Goal: Transaction & Acquisition: Purchase product/service

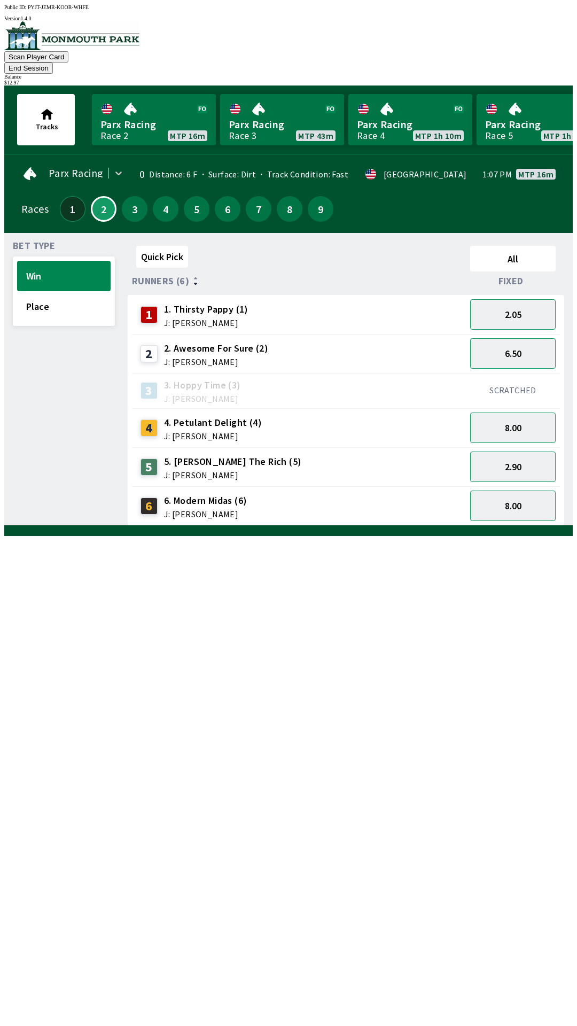
click at [68, 200] on button "1" at bounding box center [73, 209] width 26 height 26
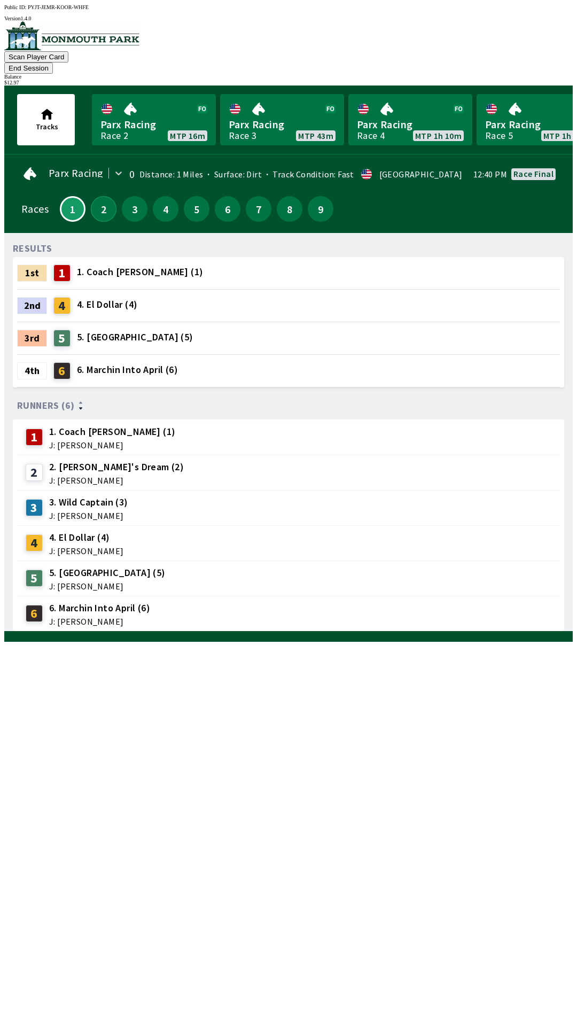
click at [92, 196] on button "2" at bounding box center [104, 209] width 26 height 26
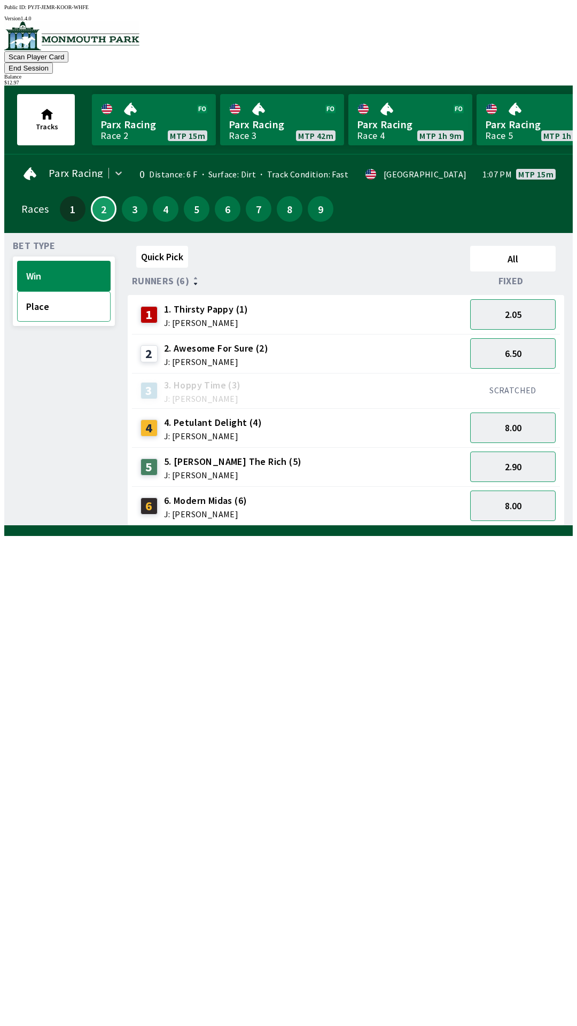
click at [66, 293] on button "Place" at bounding box center [64, 306] width 94 height 30
click at [521, 299] on button "1.20" at bounding box center [513, 314] width 86 height 30
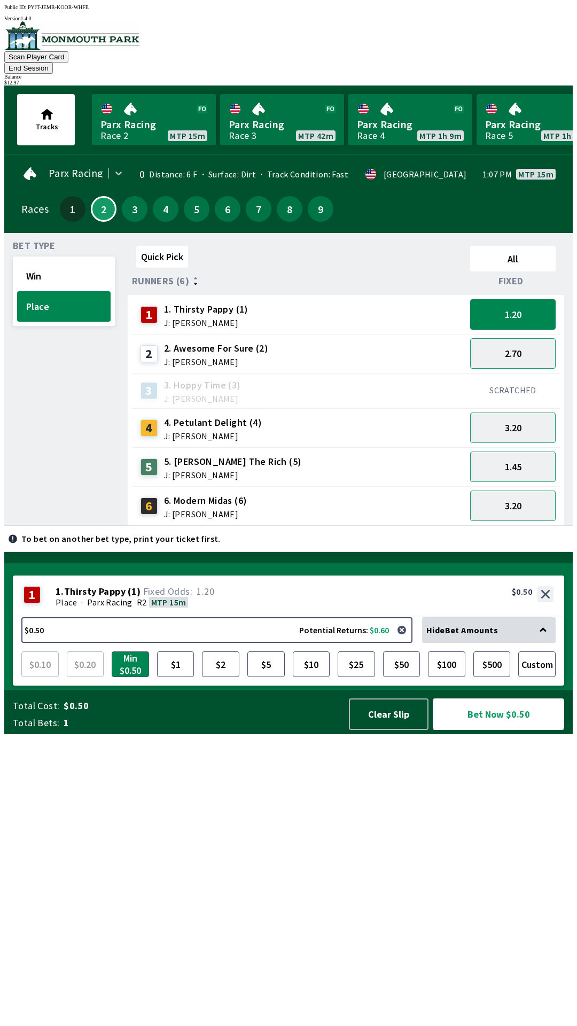
click at [492, 730] on button "Bet Now $0.50" at bounding box center [498, 714] width 131 height 32
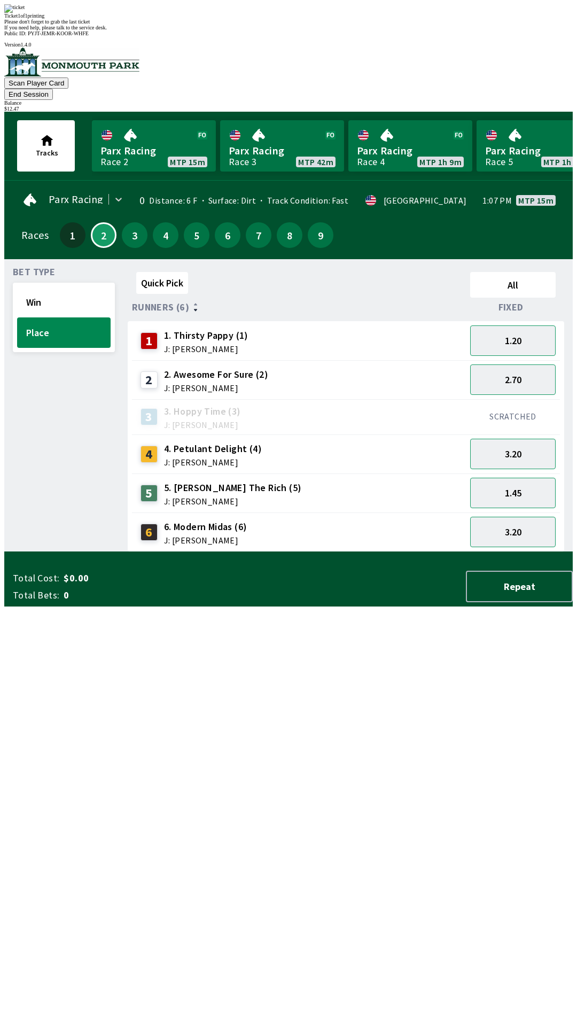
click at [42, 493] on div "Bet Type Win Place" at bounding box center [64, 410] width 102 height 284
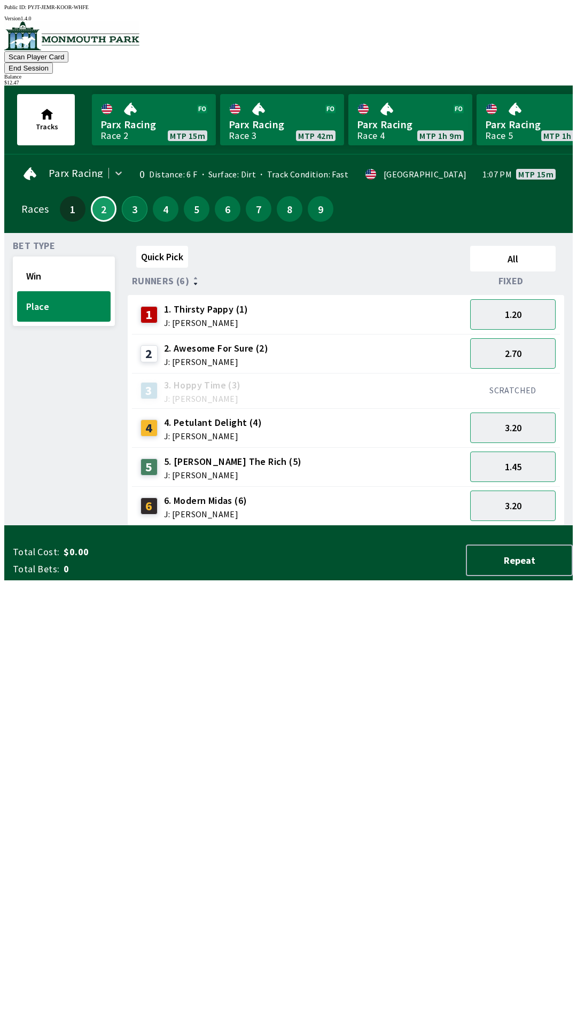
click at [130, 196] on button "3" at bounding box center [135, 209] width 26 height 26
click at [519, 299] on button "1.01" at bounding box center [513, 314] width 86 height 30
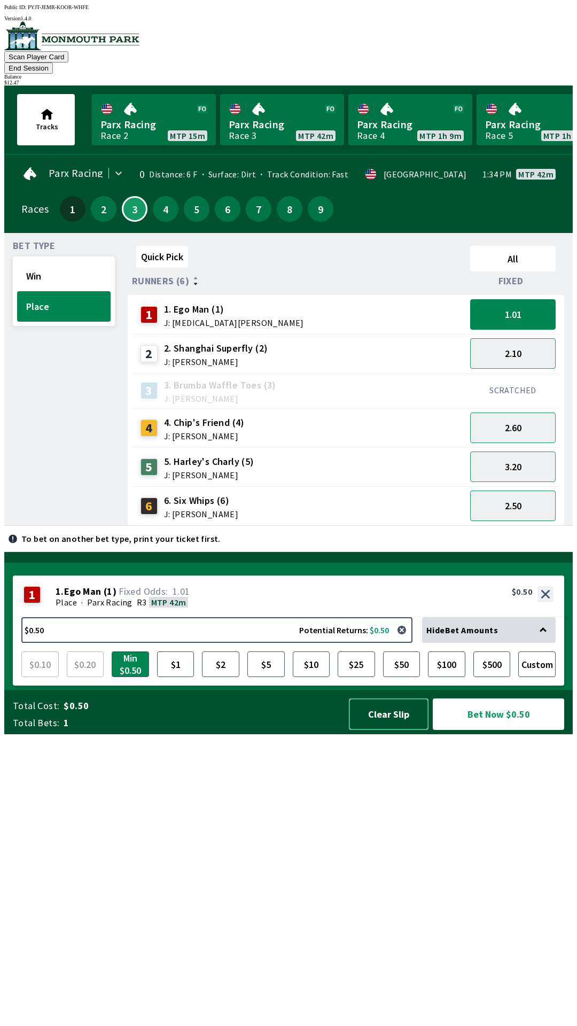
click at [387, 730] on button "Clear Slip" at bounding box center [389, 714] width 80 height 32
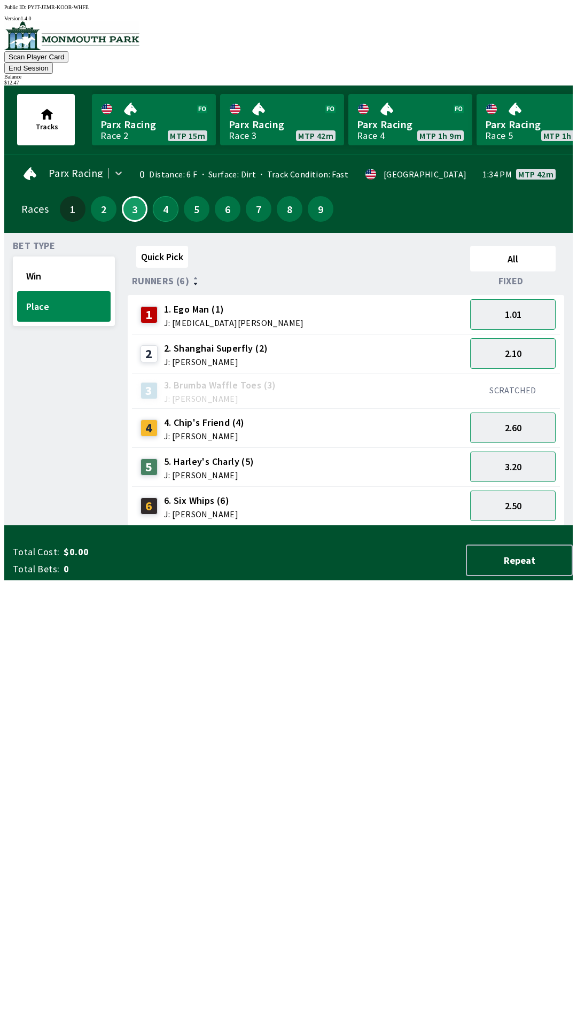
click at [165, 196] on button "4" at bounding box center [166, 209] width 26 height 26
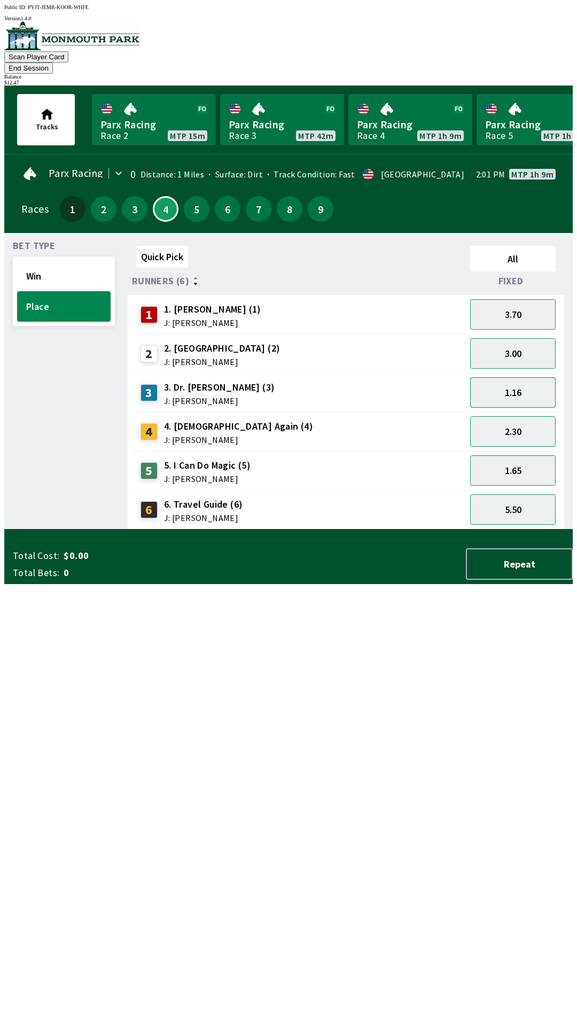
click at [527, 377] on button "1.16" at bounding box center [513, 392] width 86 height 30
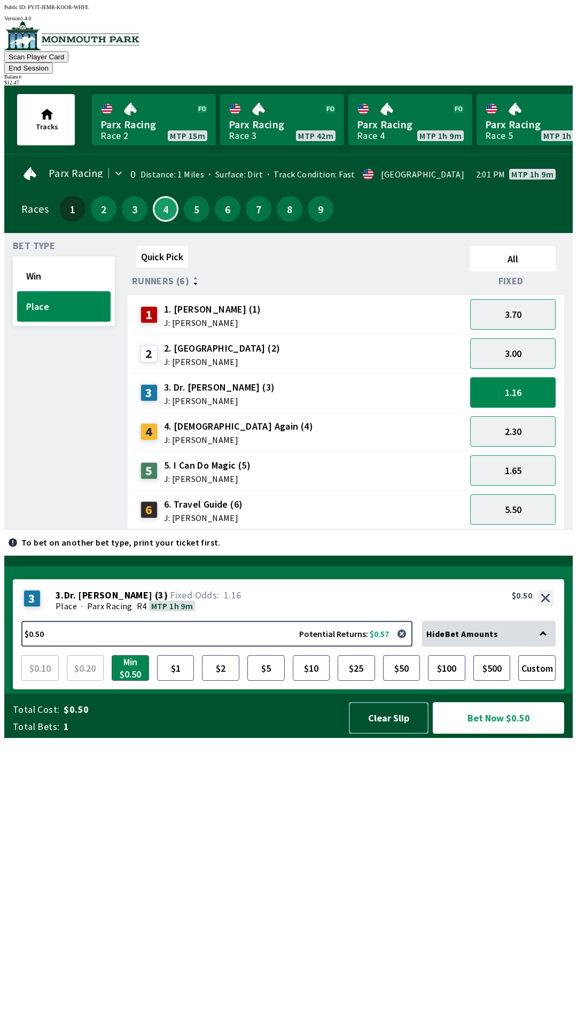
click at [383, 734] on button "Clear Slip" at bounding box center [389, 718] width 80 height 32
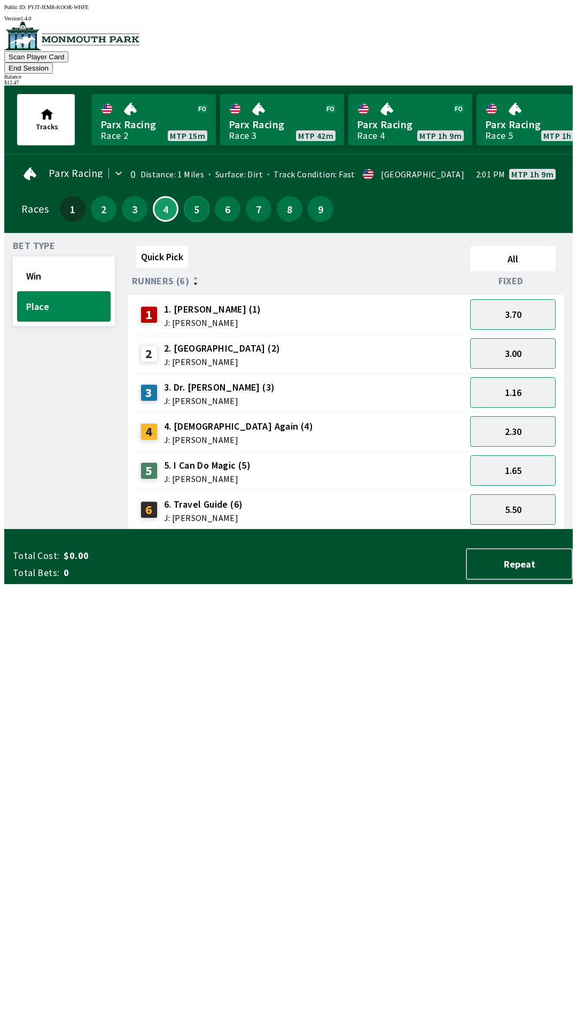
click at [191, 196] on button "5" at bounding box center [197, 209] width 26 height 26
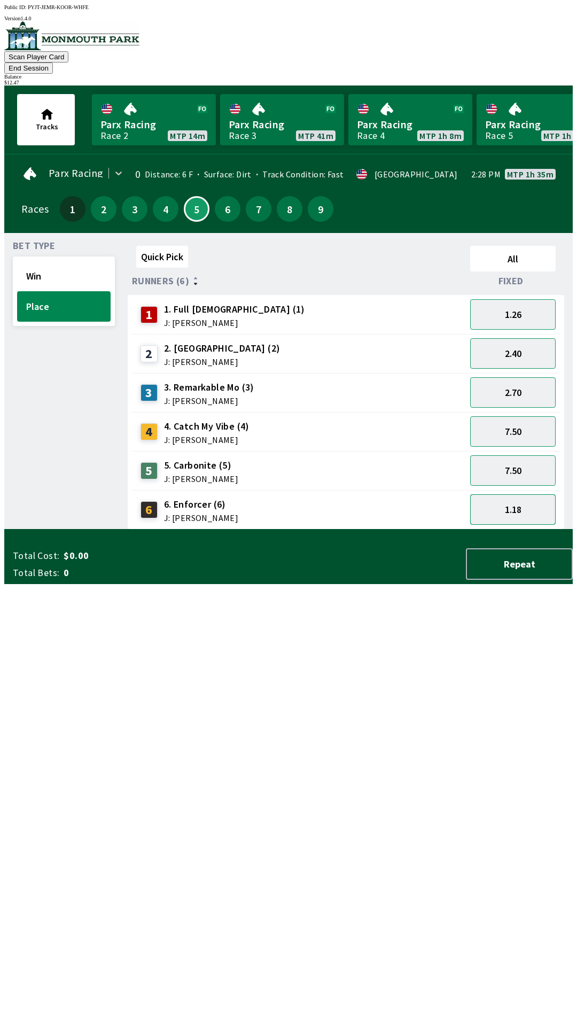
click at [516, 495] on button "1.18" at bounding box center [513, 509] width 86 height 30
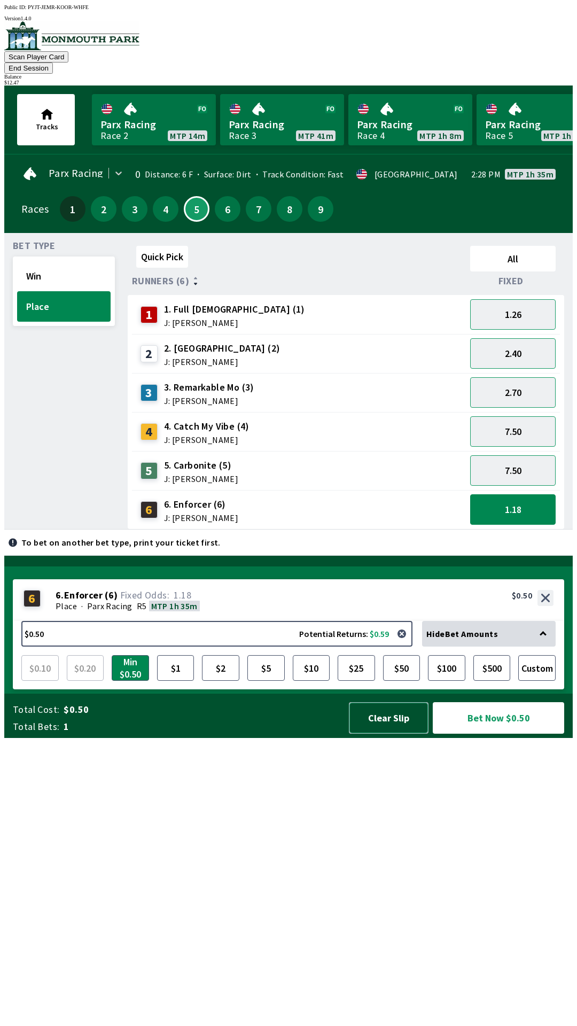
click at [385, 734] on button "Clear Slip" at bounding box center [389, 718] width 80 height 32
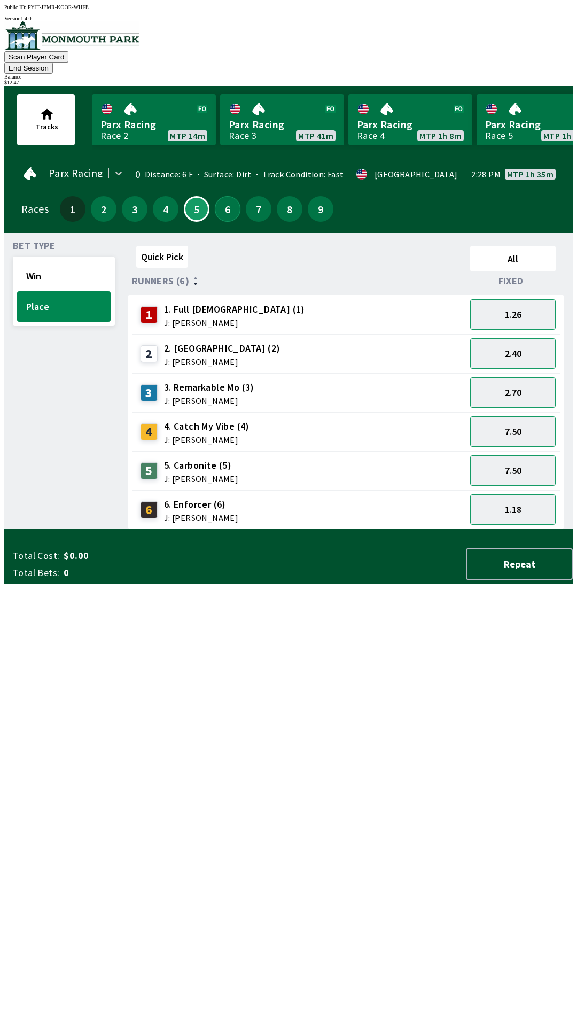
click at [220, 196] on button "6" at bounding box center [228, 209] width 26 height 26
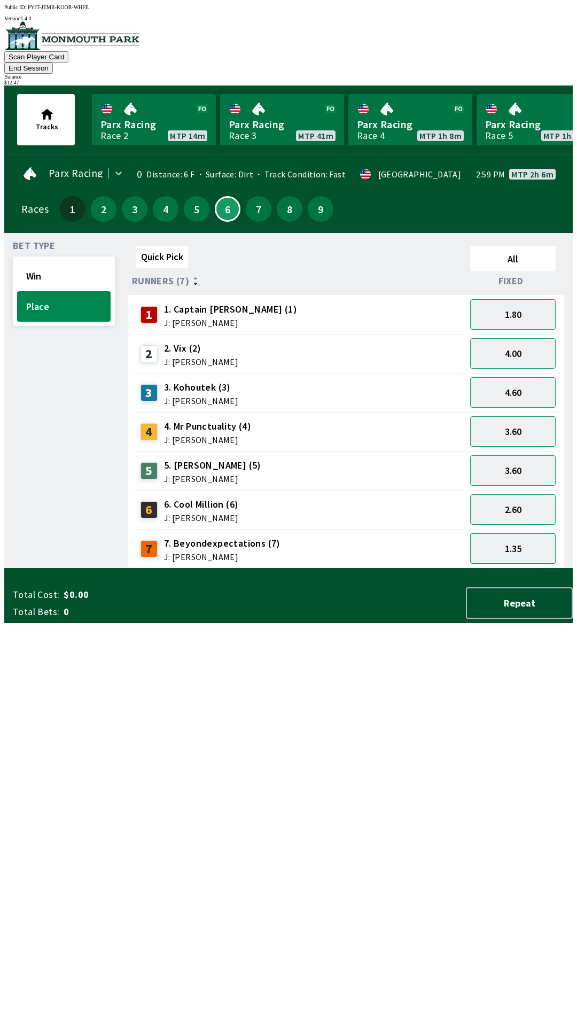
click at [521, 533] on button "1.35" at bounding box center [513, 548] width 86 height 30
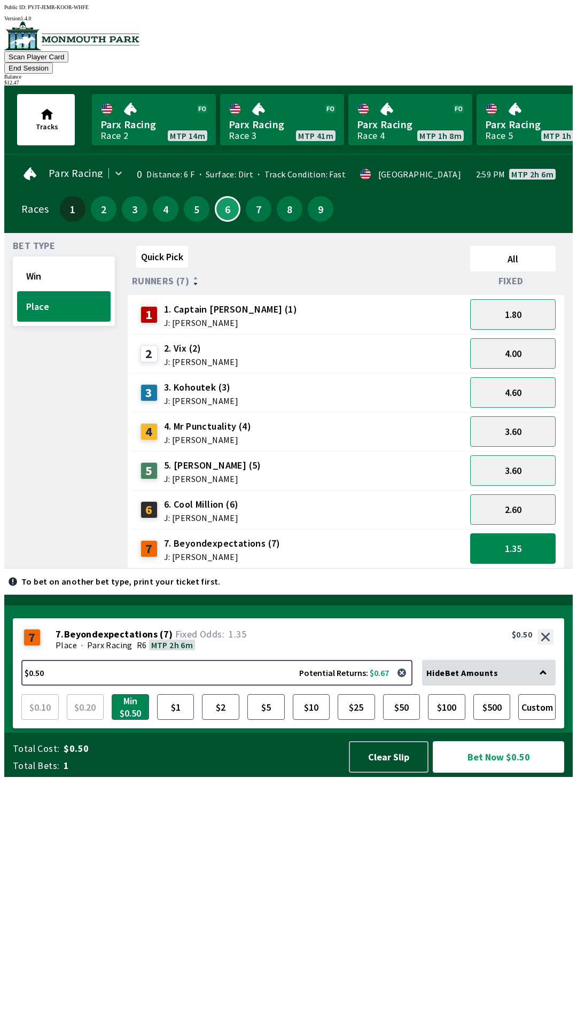
click at [486, 773] on button "Bet Now $0.50" at bounding box center [498, 757] width 131 height 32
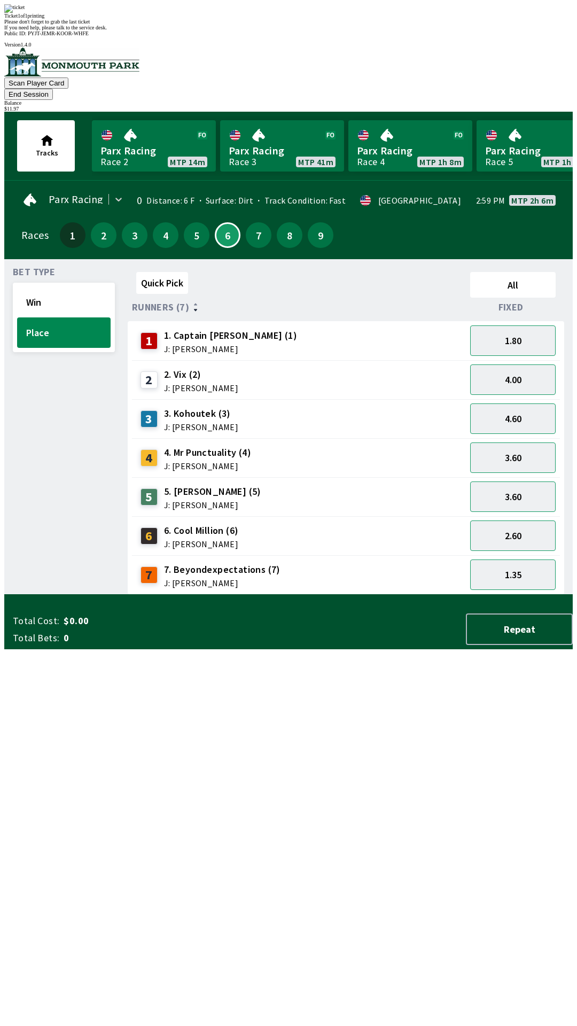
click at [43, 421] on div "Bet Type Win Place" at bounding box center [64, 431] width 102 height 327
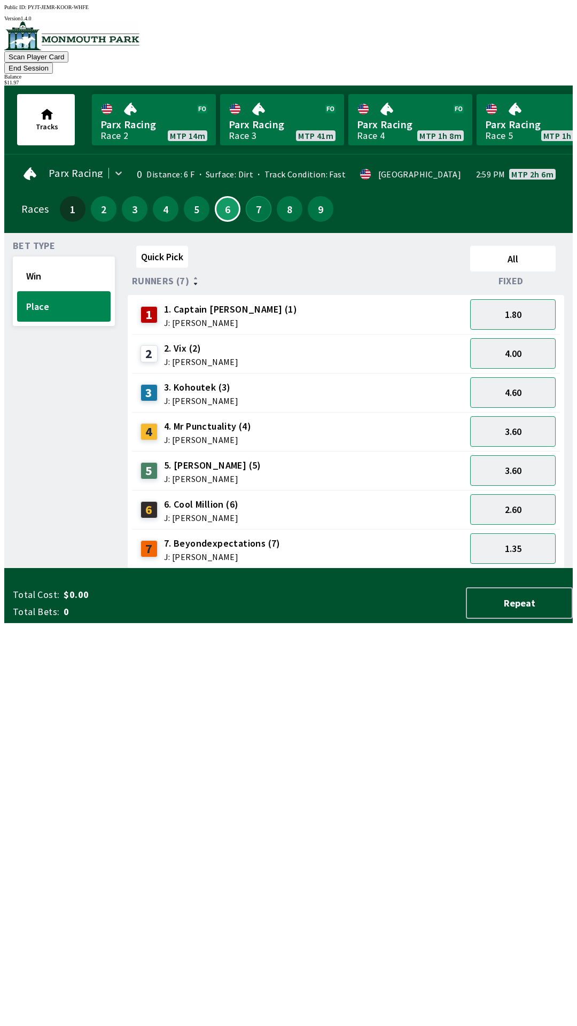
click at [253, 196] on button "7" at bounding box center [259, 209] width 26 height 26
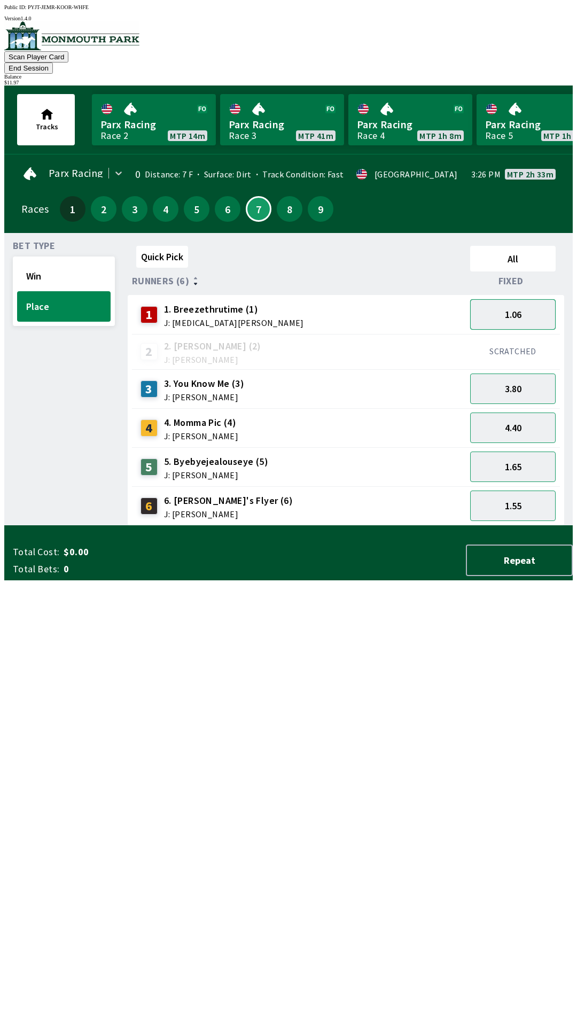
click at [529, 299] on button "1.06" at bounding box center [513, 314] width 86 height 30
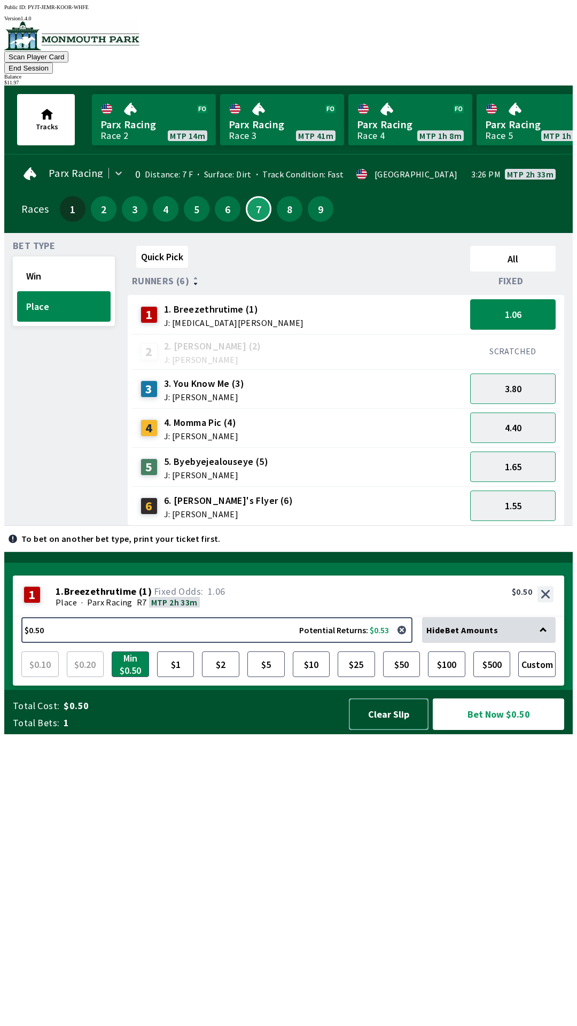
click at [396, 730] on button "Clear Slip" at bounding box center [389, 714] width 80 height 32
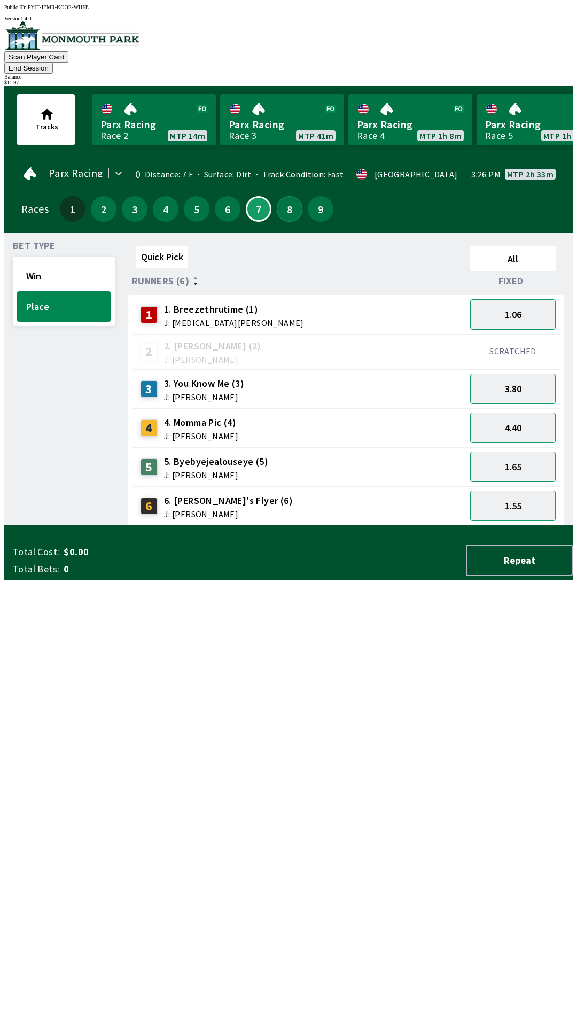
click at [283, 196] on button "8" at bounding box center [290, 209] width 26 height 26
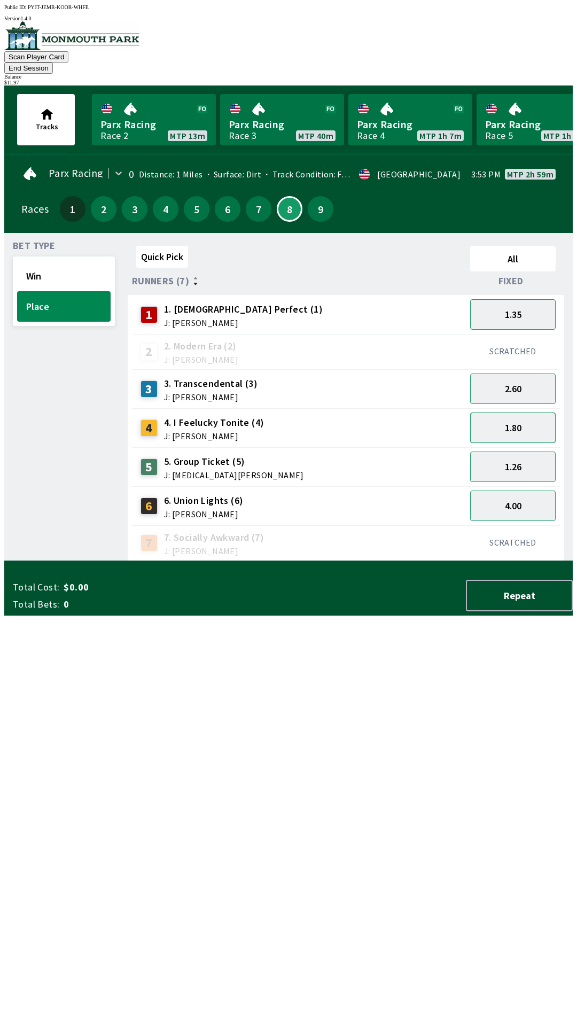
click at [522, 413] on button "1.80" at bounding box center [513, 428] width 86 height 30
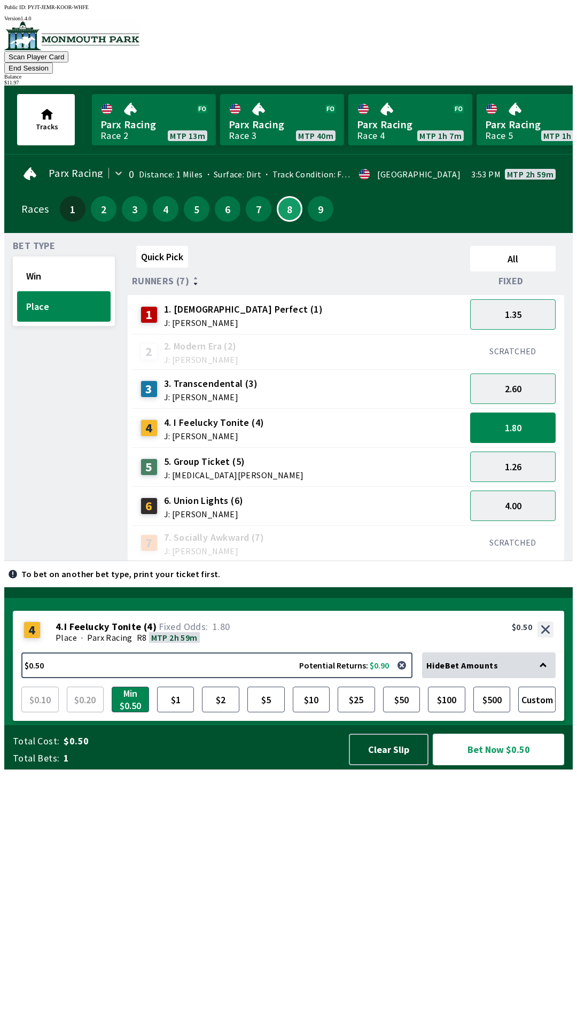
click at [490, 765] on button "Bet Now $0.50" at bounding box center [498, 750] width 131 height 32
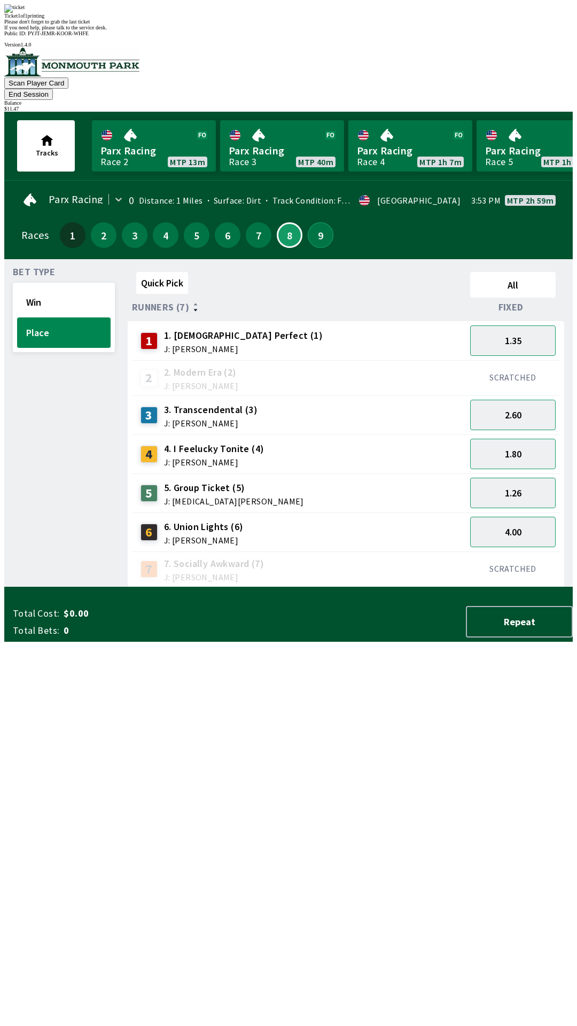
click at [311, 222] on button "9" at bounding box center [321, 235] width 26 height 26
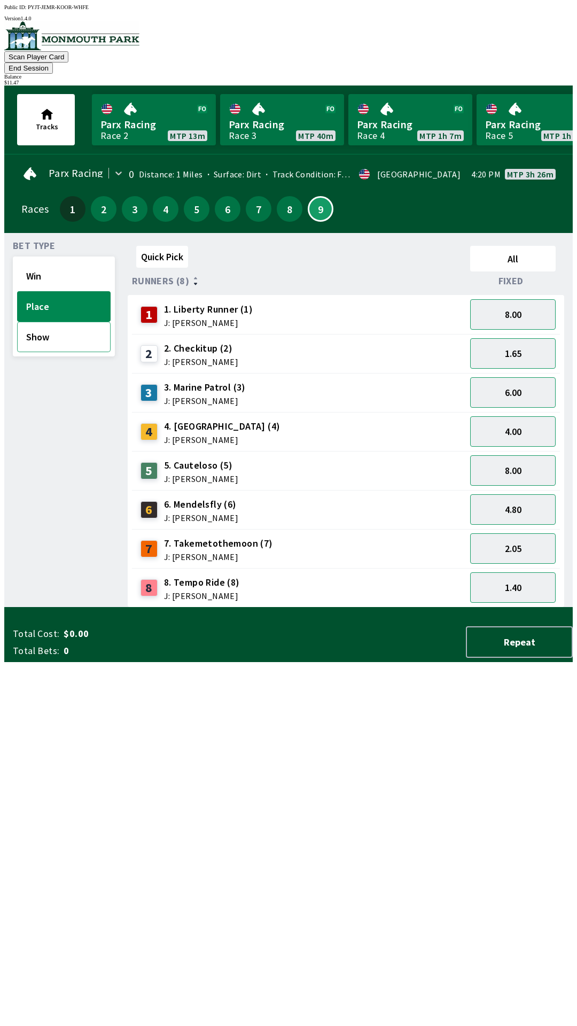
click at [68, 325] on button "Show" at bounding box center [64, 337] width 94 height 30
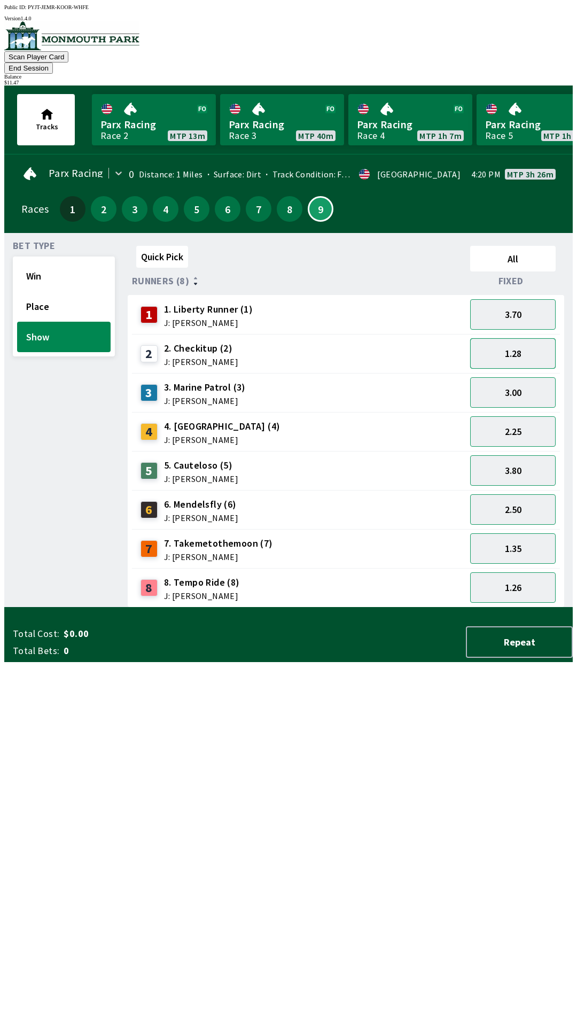
click at [525, 338] on button "1.28" at bounding box center [513, 353] width 86 height 30
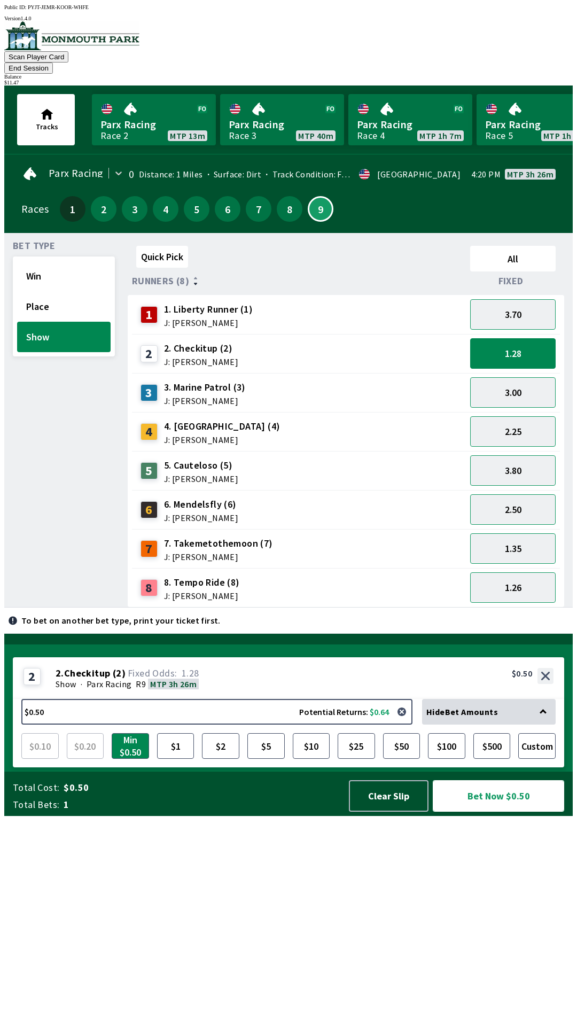
click at [498, 812] on button "Bet Now $0.50" at bounding box center [498, 796] width 131 height 32
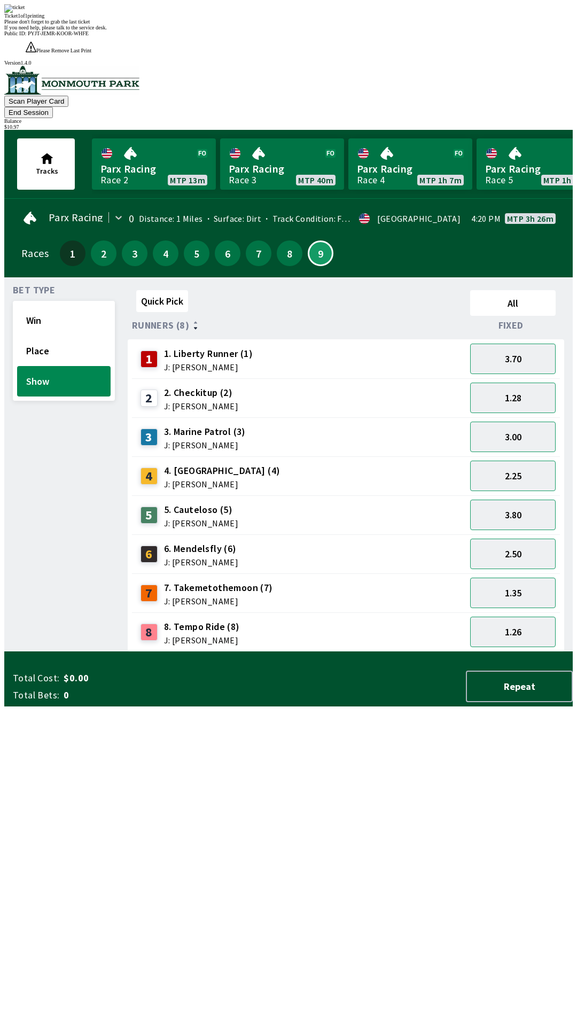
click at [35, 585] on div "Bet Type Win Place Show" at bounding box center [64, 469] width 102 height 366
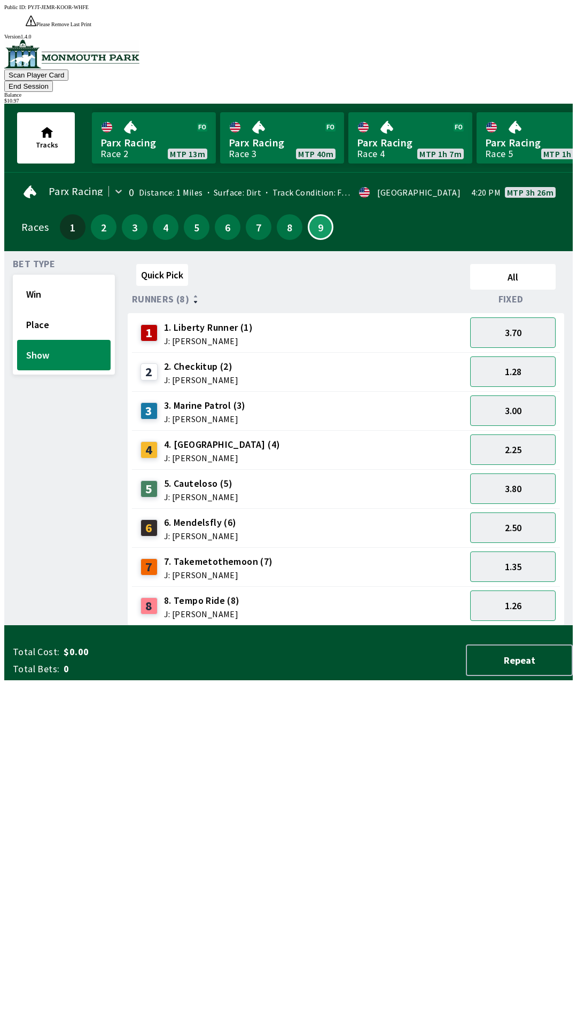
click at [53, 81] on button "End Session" at bounding box center [28, 86] width 49 height 11
